Goal: Task Accomplishment & Management: Manage account settings

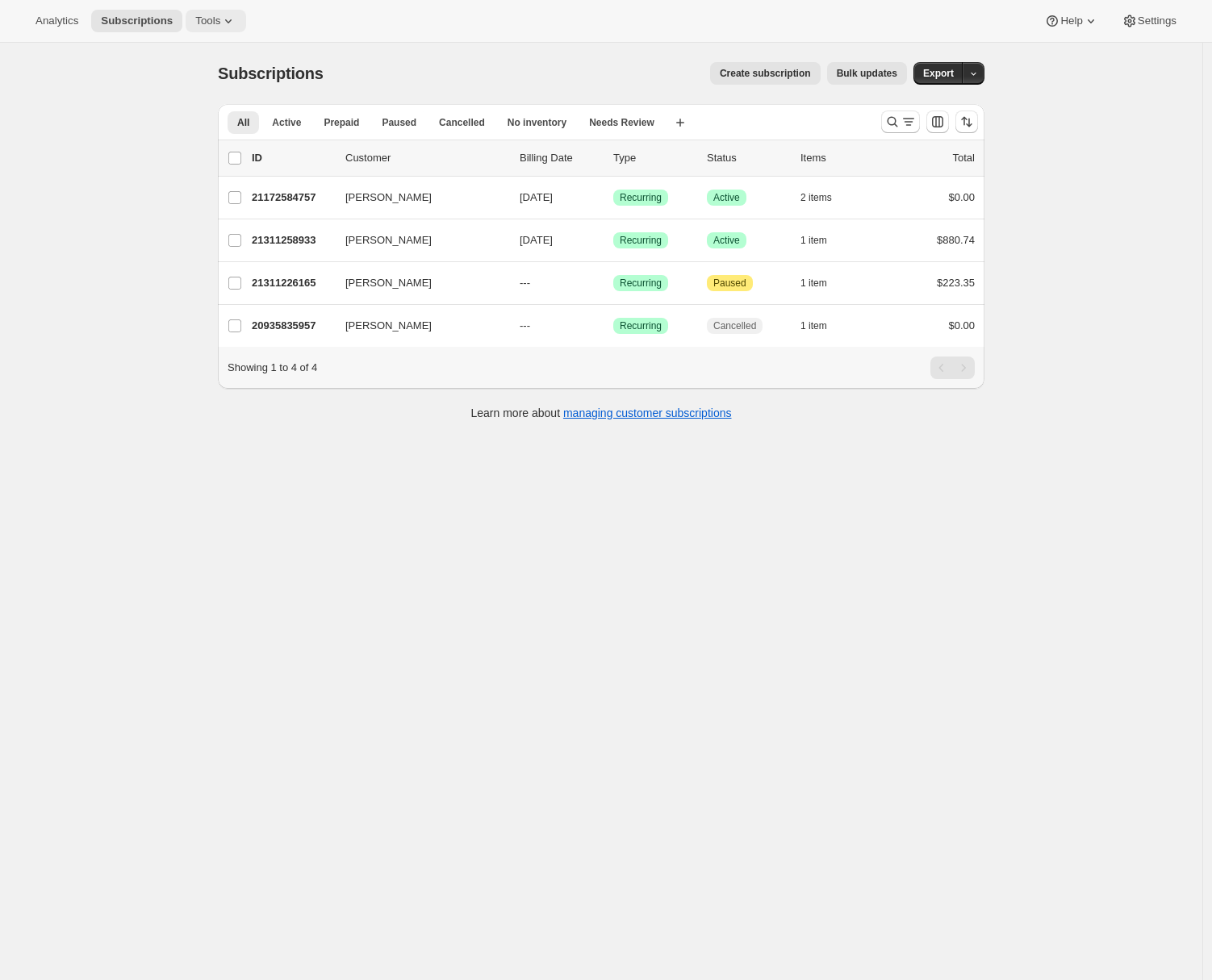
click at [209, 17] on span "Tools" at bounding box center [208, 22] width 25 height 13
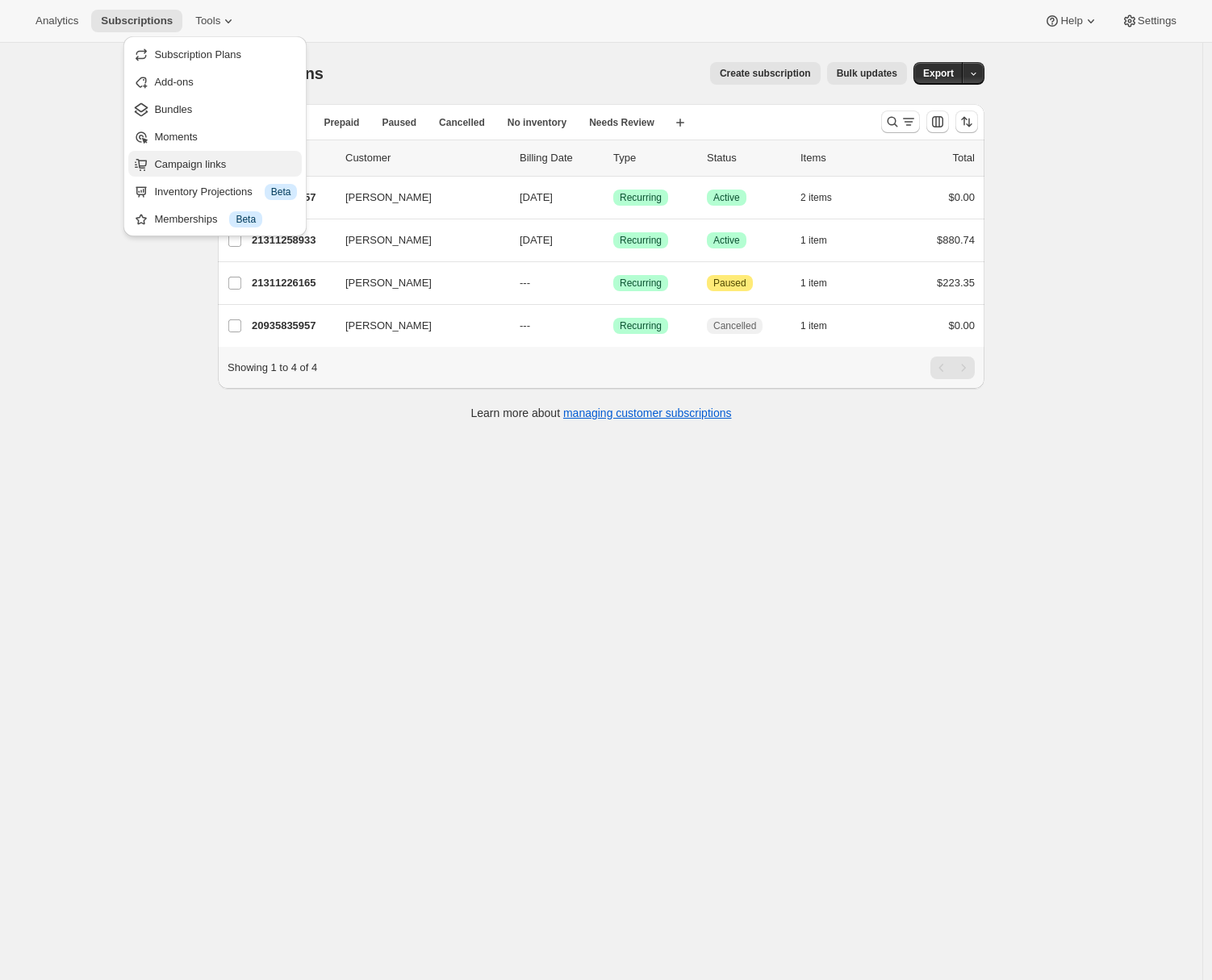
click at [185, 173] on button "Campaign links" at bounding box center [214, 164] width 173 height 26
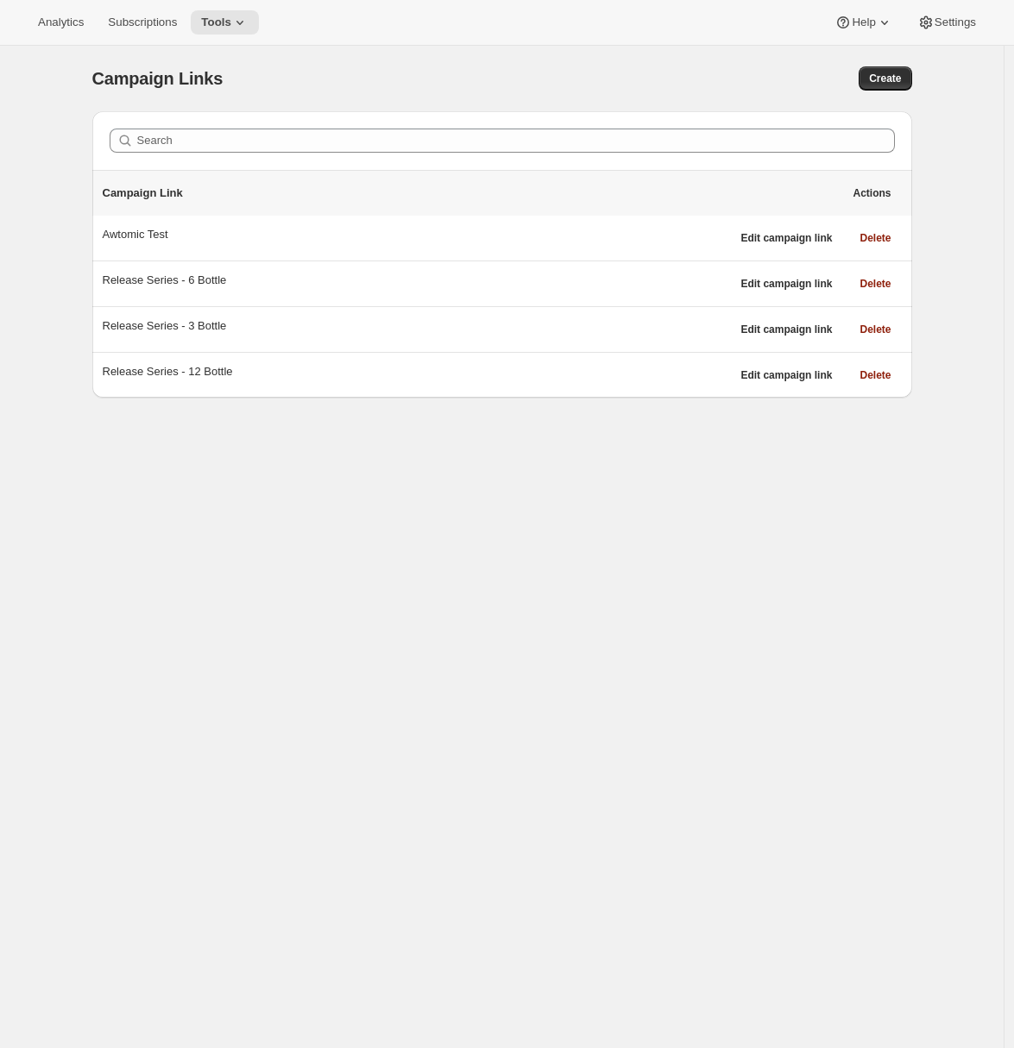
click at [332, 507] on div "Campaign Links. This page is ready Campaign Links Create Search Campaign Link A…" at bounding box center [501, 570] width 1003 height 1048
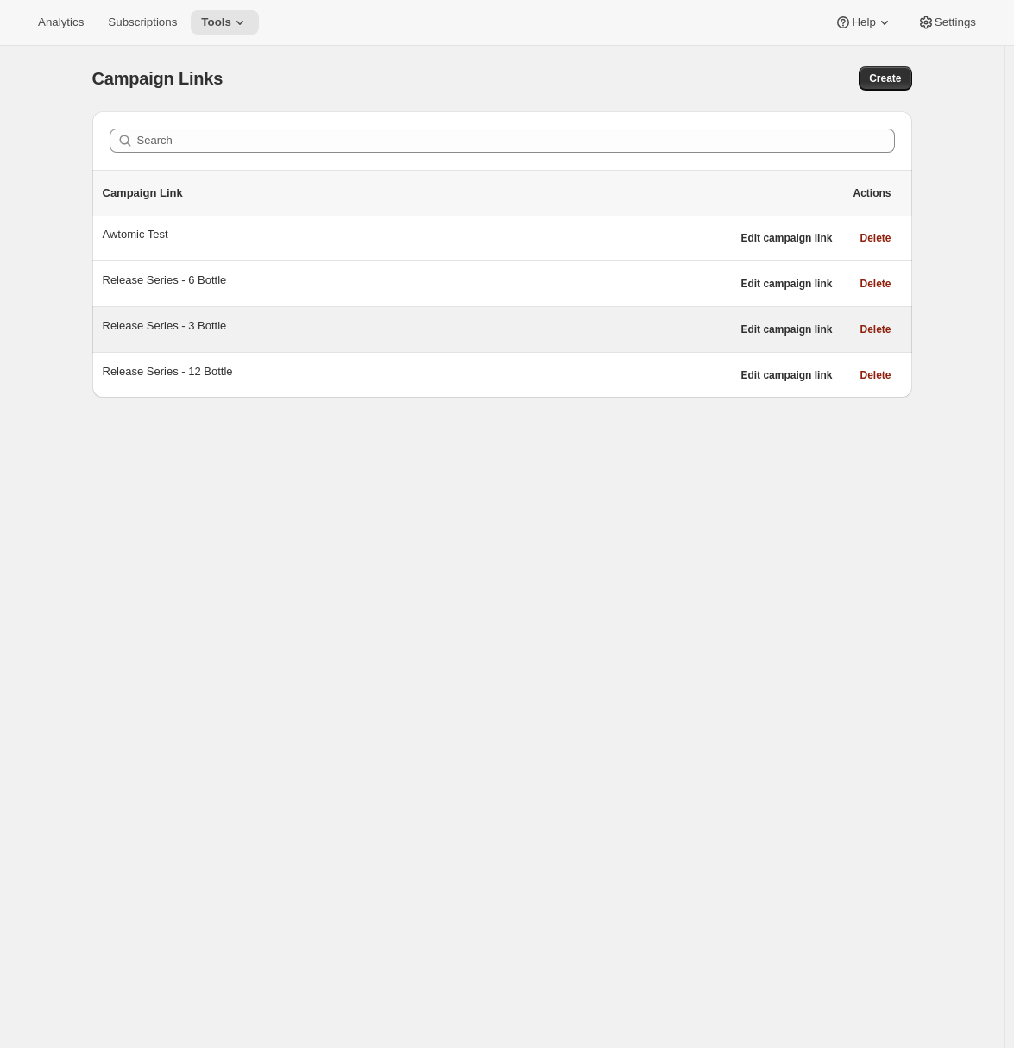
click at [355, 330] on div "Release Series - 3 Bottle" at bounding box center [417, 325] width 628 height 17
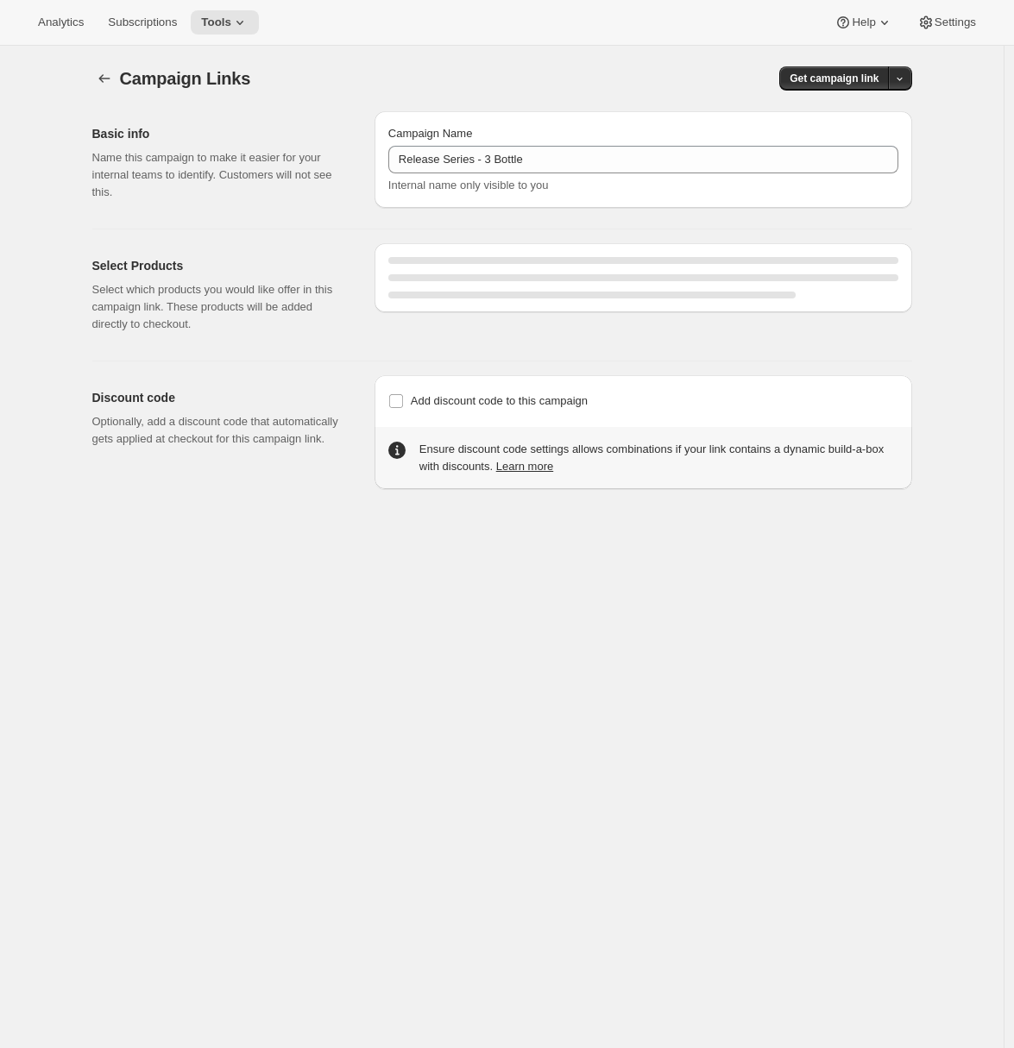
select select "gid://shopify/SellingPlan/710463488309"
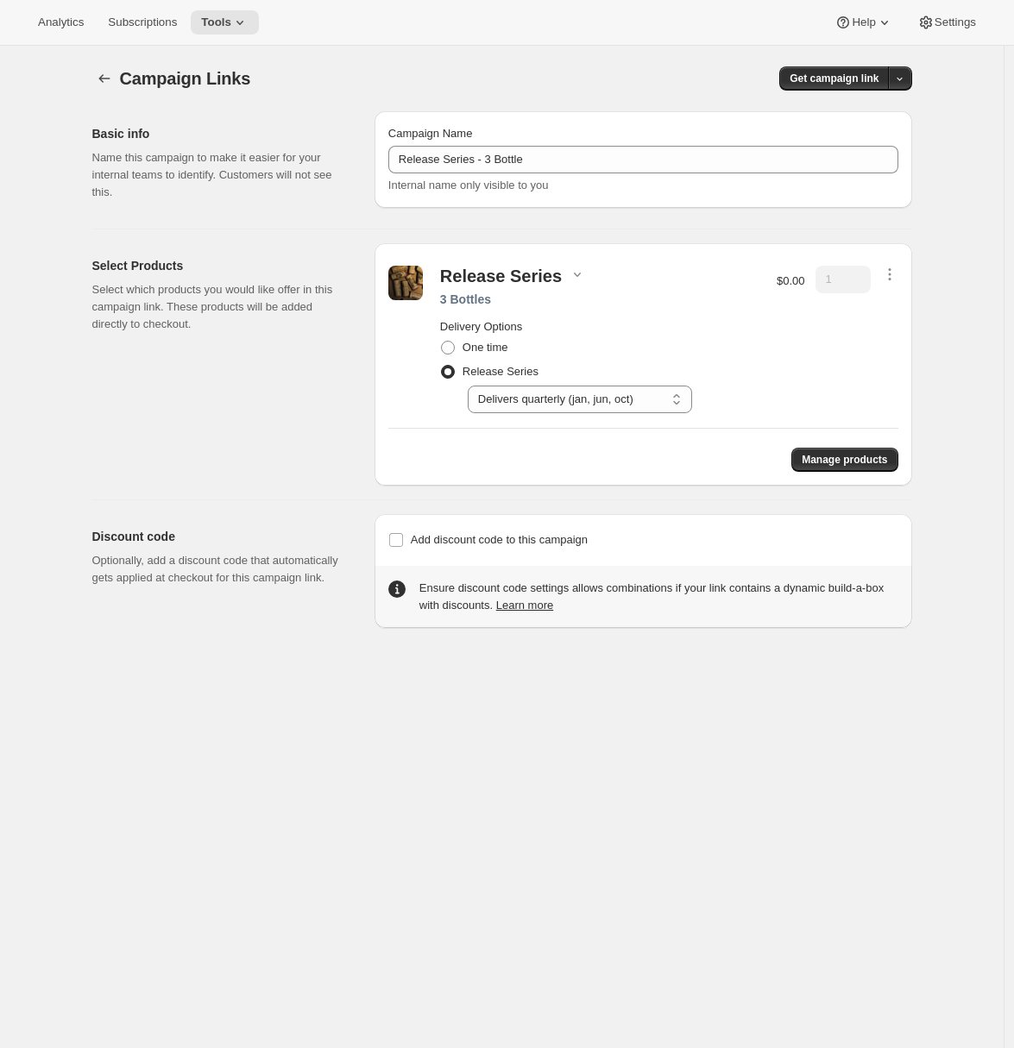
click at [539, 277] on div "Release Series" at bounding box center [501, 276] width 122 height 21
click at [249, 386] on div "Select Products Select which products you would like offer in this campaign lin…" at bounding box center [226, 364] width 268 height 242
click at [581, 273] on icon "button" at bounding box center [576, 274] width 17 height 17
click at [252, 455] on div "Select Products Select which products you would like offer in this campaign lin…" at bounding box center [226, 364] width 268 height 242
click at [108, 82] on icon "button" at bounding box center [104, 78] width 17 height 17
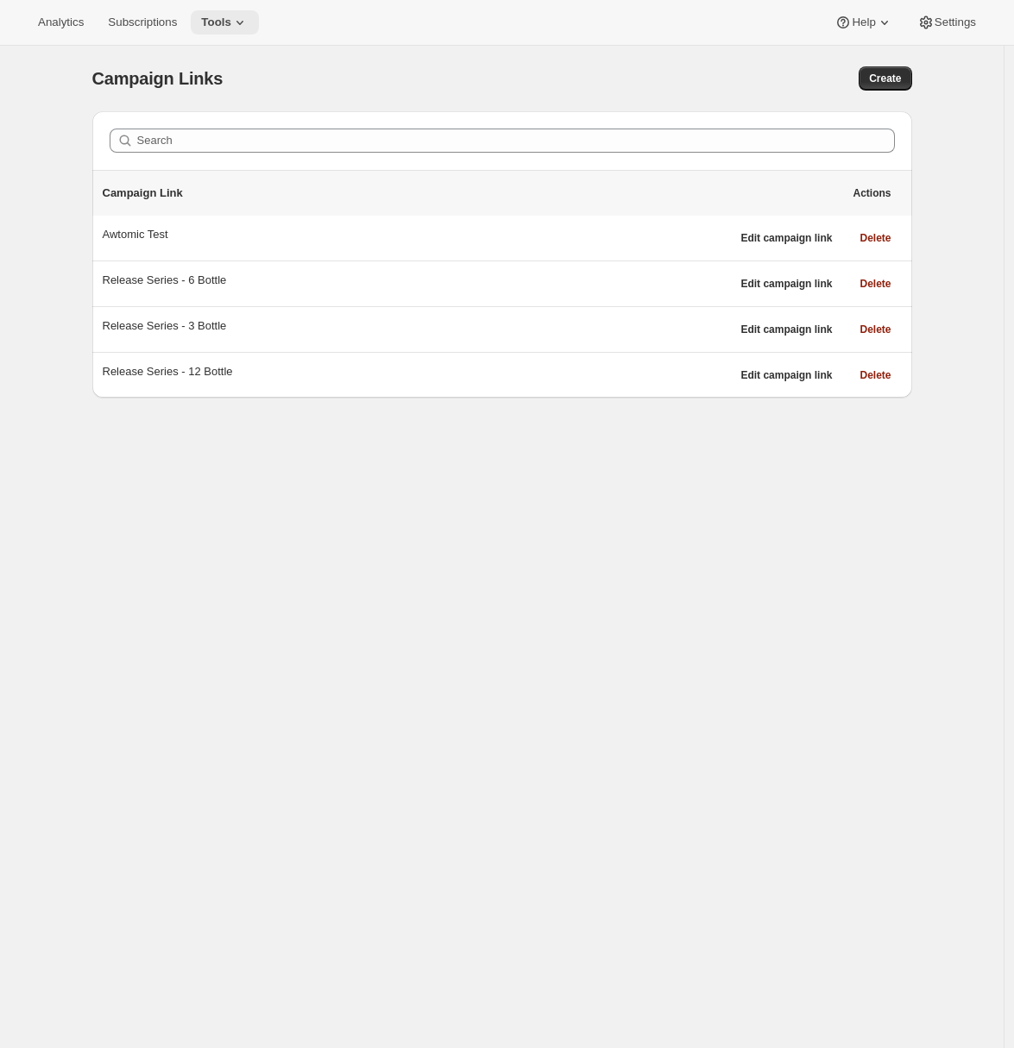
click at [231, 23] on span "Tools" at bounding box center [216, 23] width 30 height 14
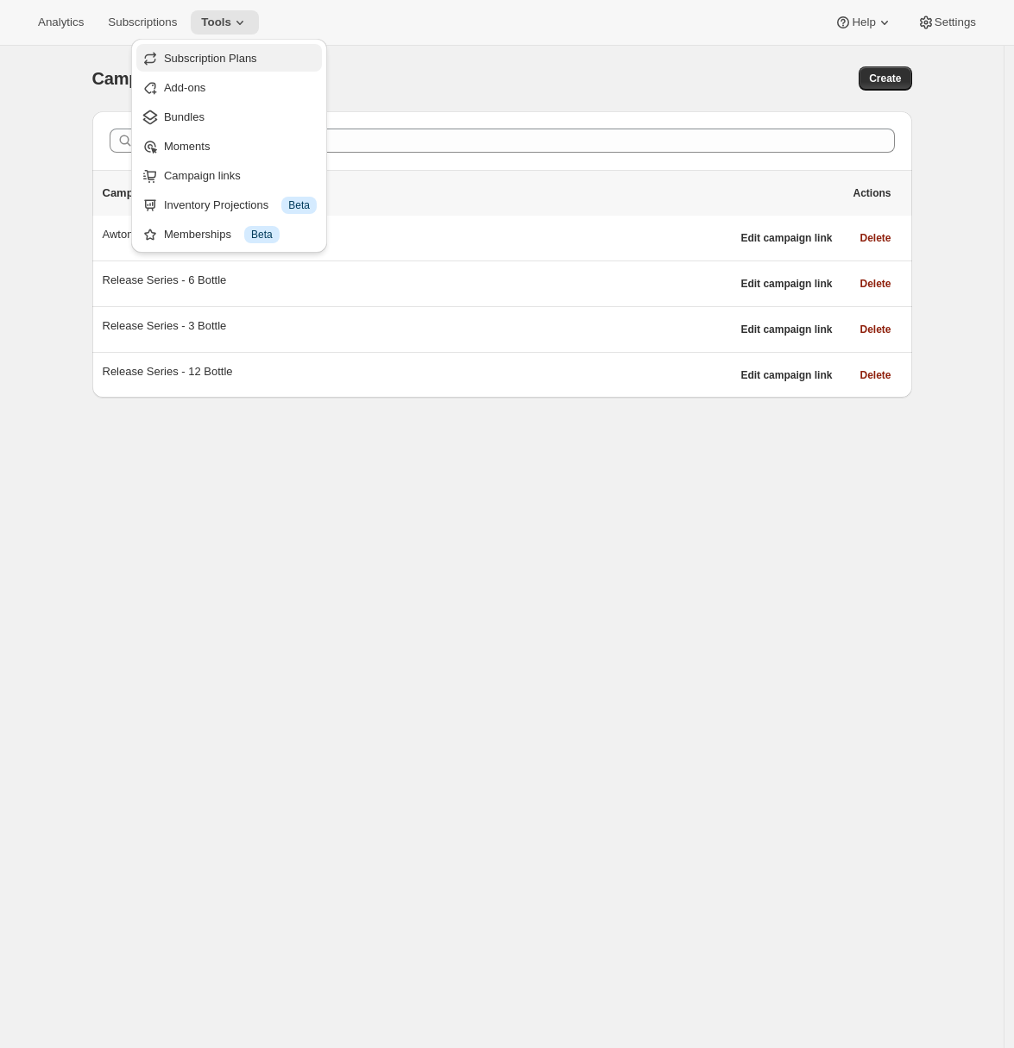
click at [234, 56] on span "Subscription Plans" at bounding box center [210, 58] width 93 height 13
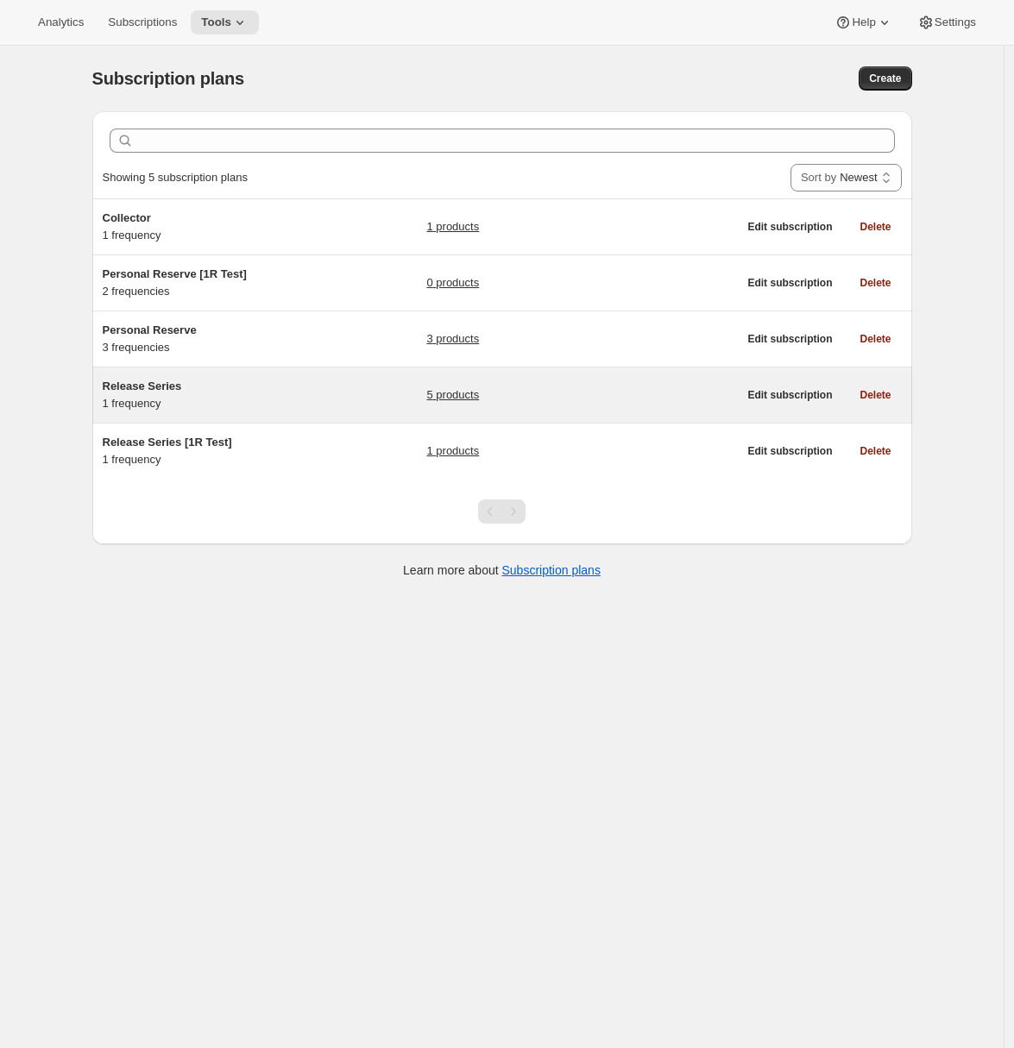
click at [267, 391] on h5 "Release Series" at bounding box center [211, 386] width 216 height 17
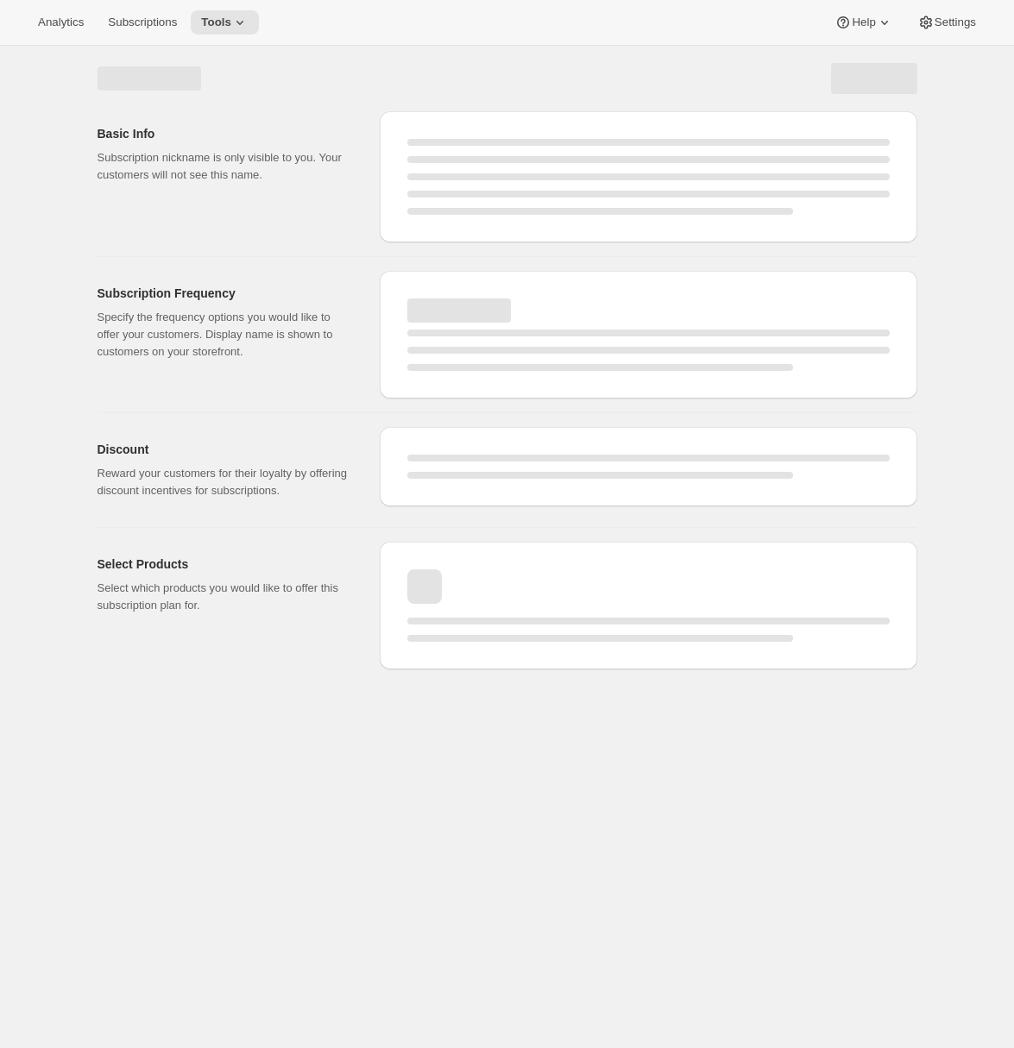
select select "WEEK"
select select "MONTH"
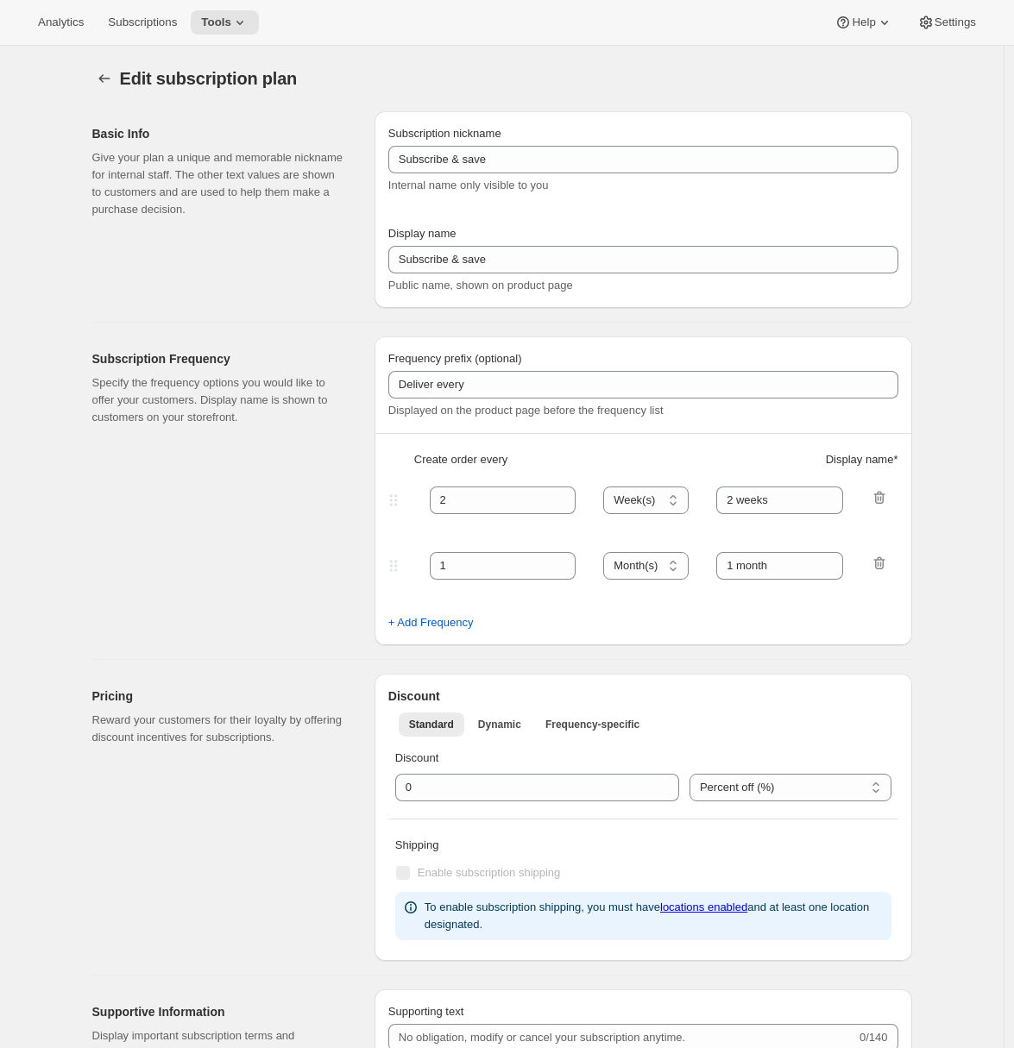
type input "Release Series"
type input "Delivers quarterly"
type input "4"
select select "MONTH"
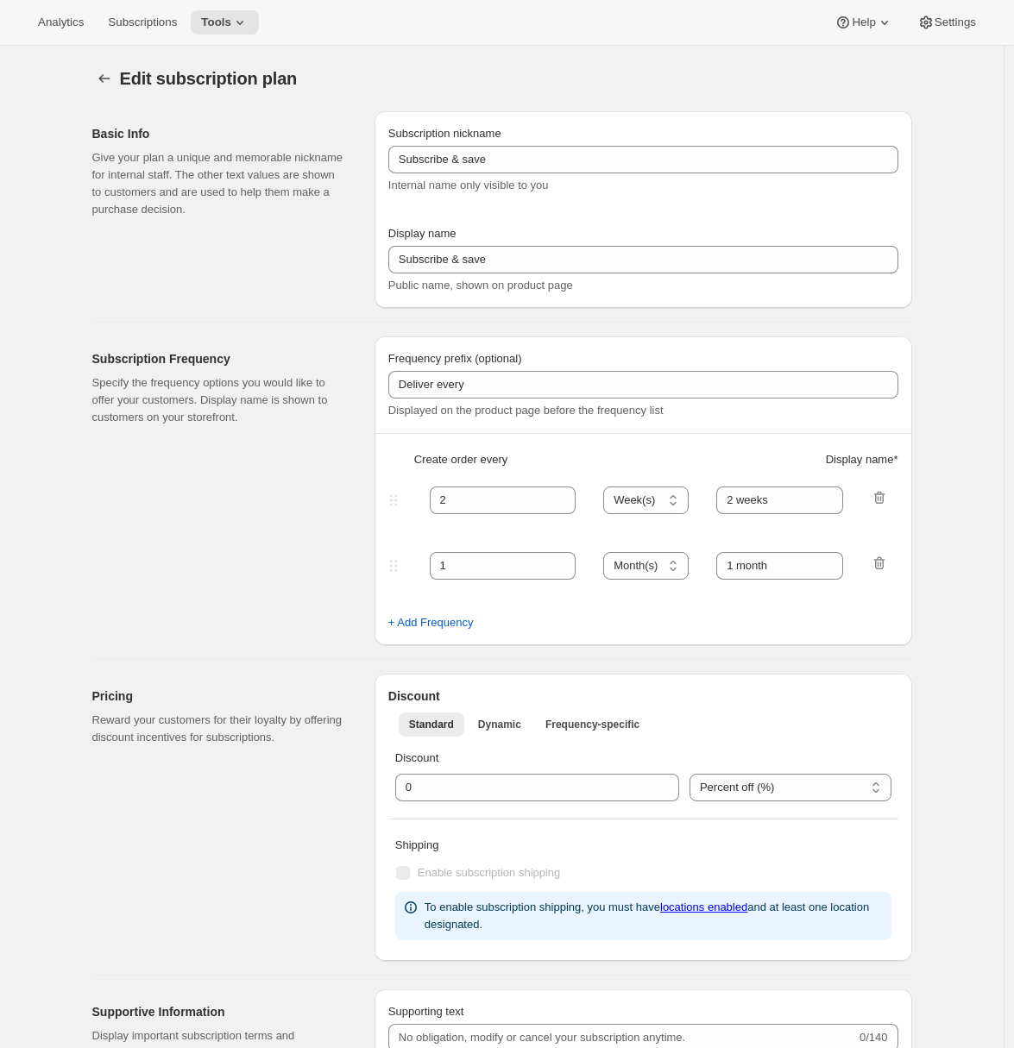
type input "(Jan, Jun, Oct)"
type input "Choose how many bottles you want of the Napa Valley Release​, Alexander Valley …"
checkbox input "true"
select select "YEARDAY"
select select "6"
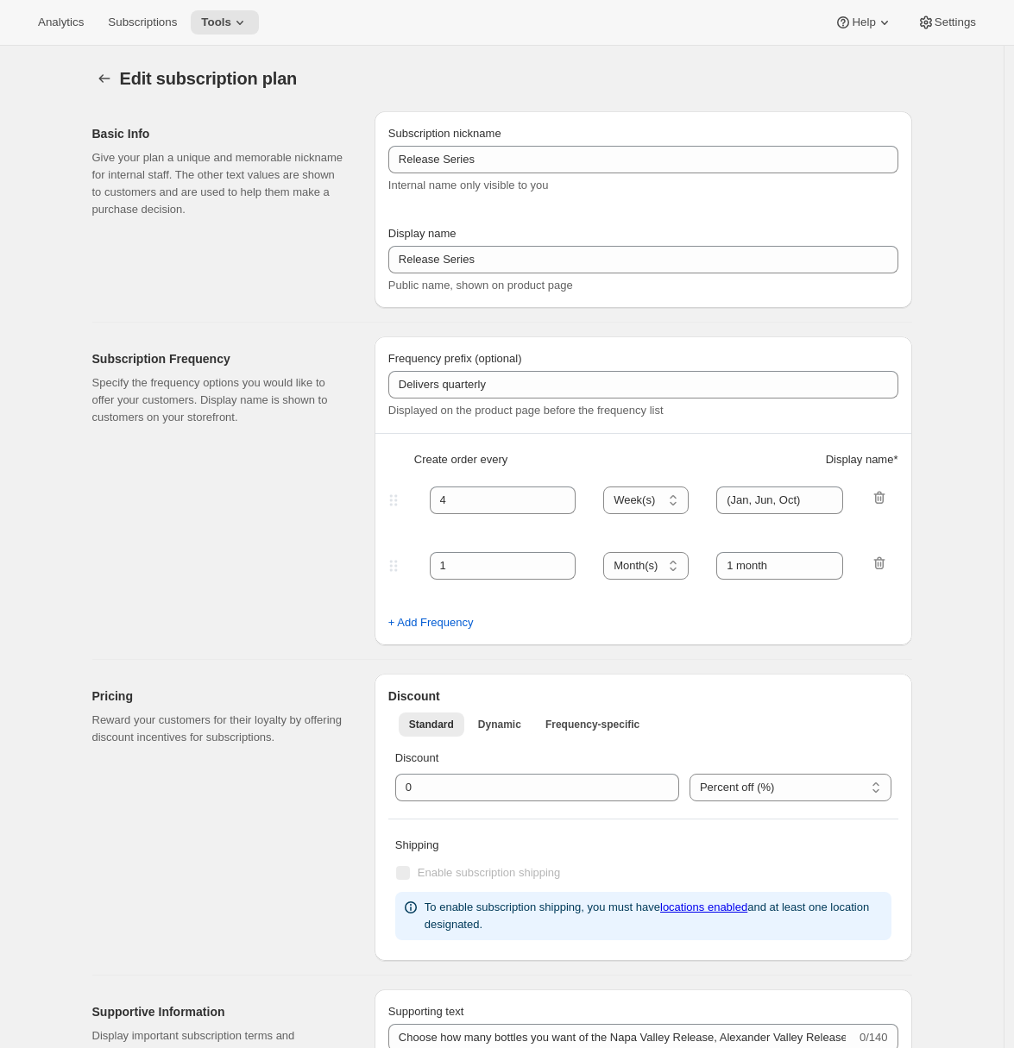
select select "10"
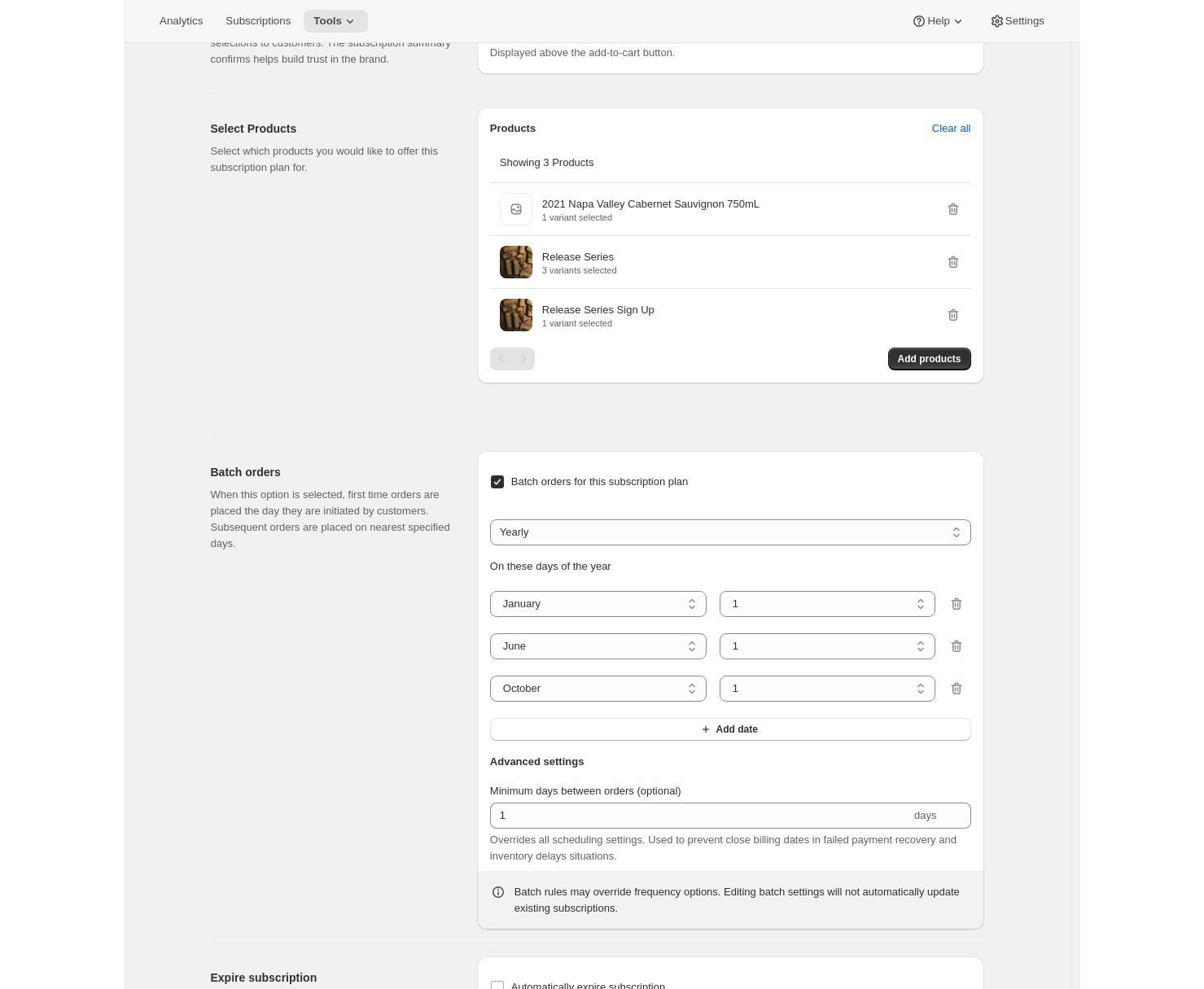
scroll to position [1071, 0]
